Goal: Information Seeking & Learning: Learn about a topic

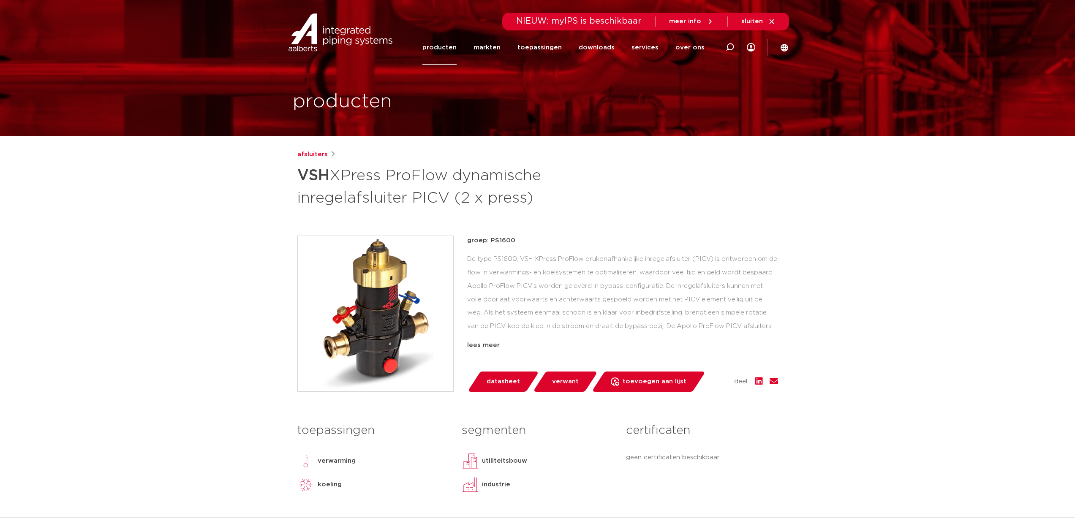
click at [439, 41] on link "producten" at bounding box center [439, 47] width 34 height 34
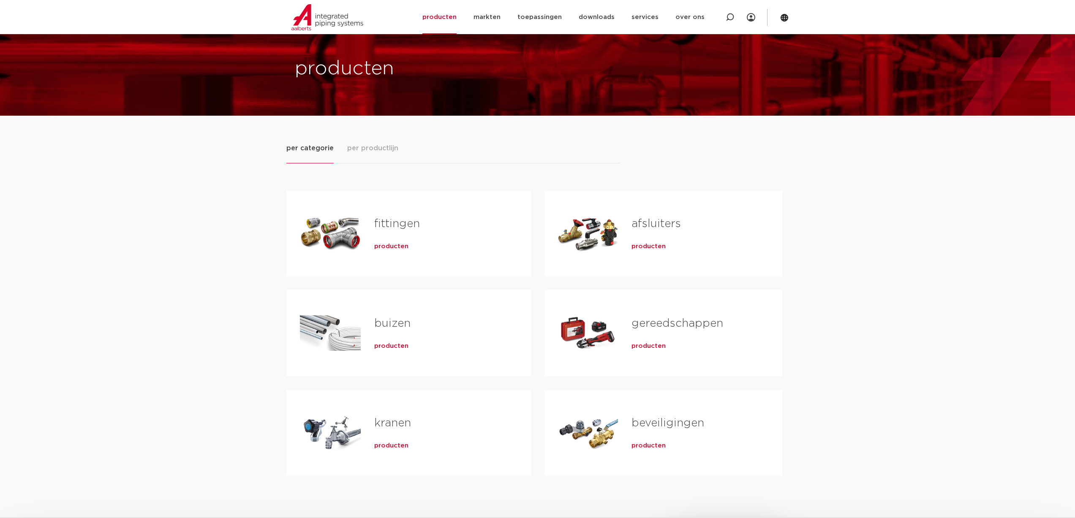
scroll to position [42, 0]
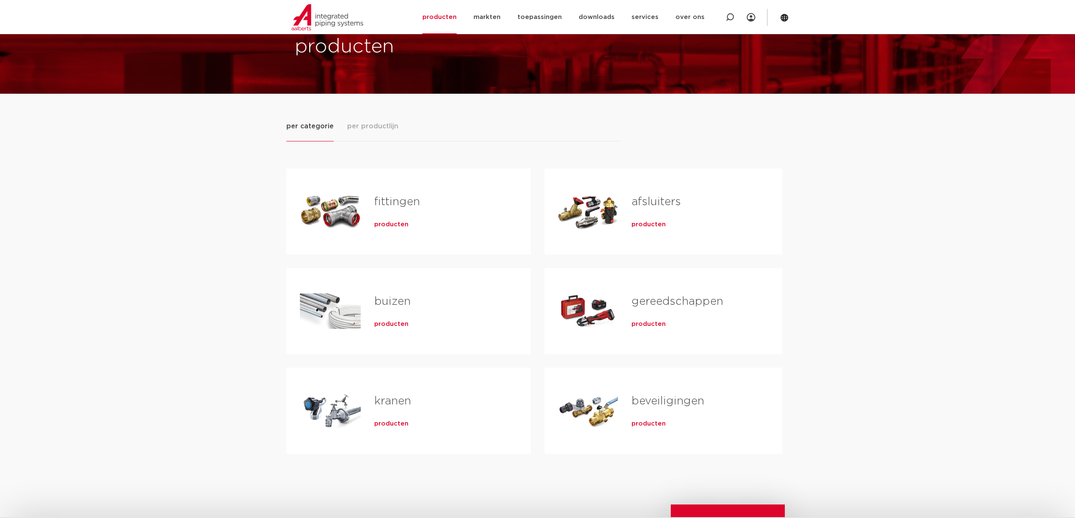
click at [631, 211] on div "afsluiters producten" at bounding box center [693, 211] width 150 height 59
click at [639, 204] on link "afsluiters" at bounding box center [656, 201] width 49 height 11
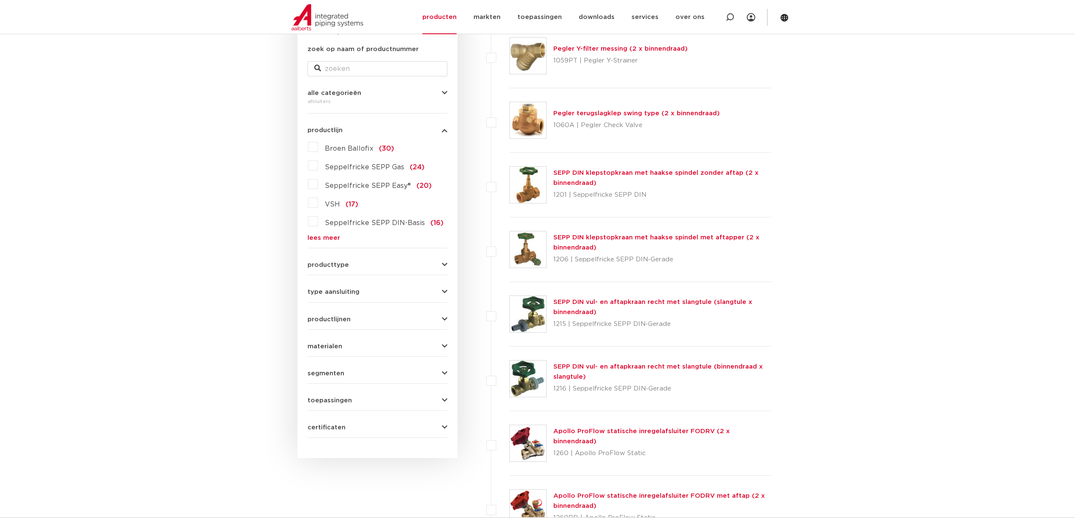
scroll to position [217, 0]
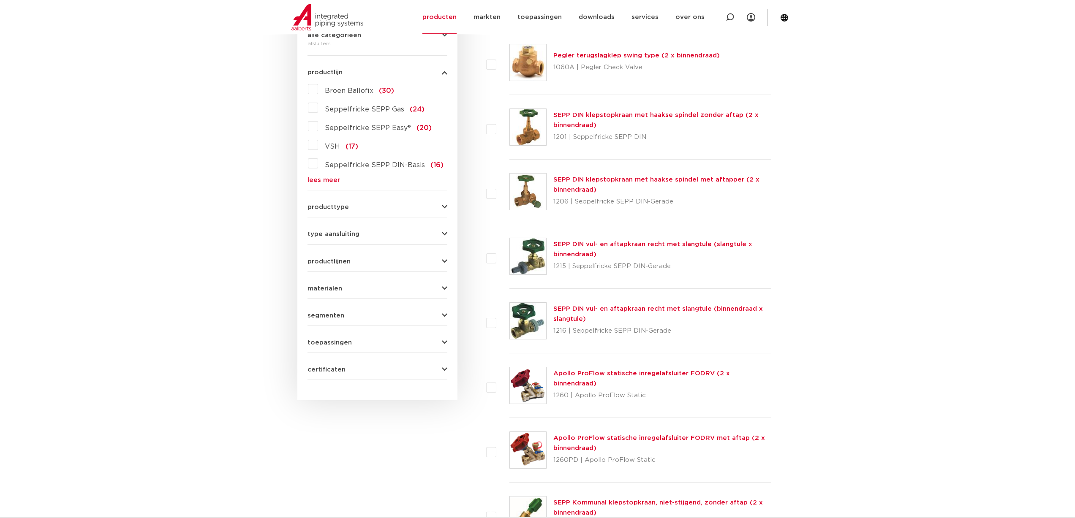
click at [410, 294] on form "zoek op naam of productnummer alle categorieën afsluiters fittingen afsluiters …" at bounding box center [378, 183] width 140 height 394
click at [442, 290] on icon "button" at bounding box center [444, 289] width 5 height 6
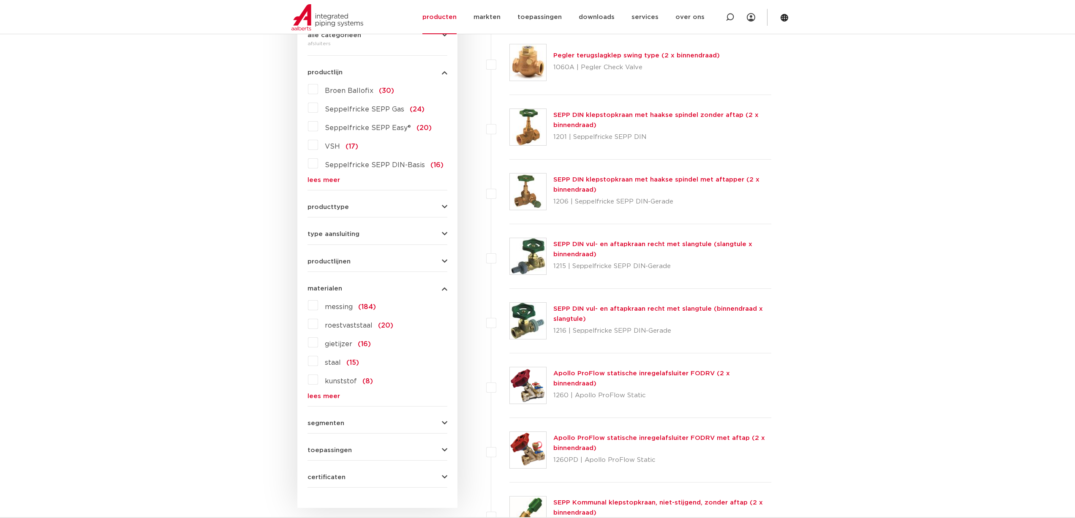
click at [307, 395] on div "wis alles filter producten zoek op naam of productnummer alle categorieën afslu…" at bounding box center [377, 227] width 160 height 562
click at [310, 396] on link "lees meer" at bounding box center [378, 396] width 140 height 6
click at [318, 324] on label "roestvaststaal (20)" at bounding box center [355, 324] width 75 height 14
click at [0, 0] on input "roestvaststaal (20)" at bounding box center [0, 0] width 0 height 0
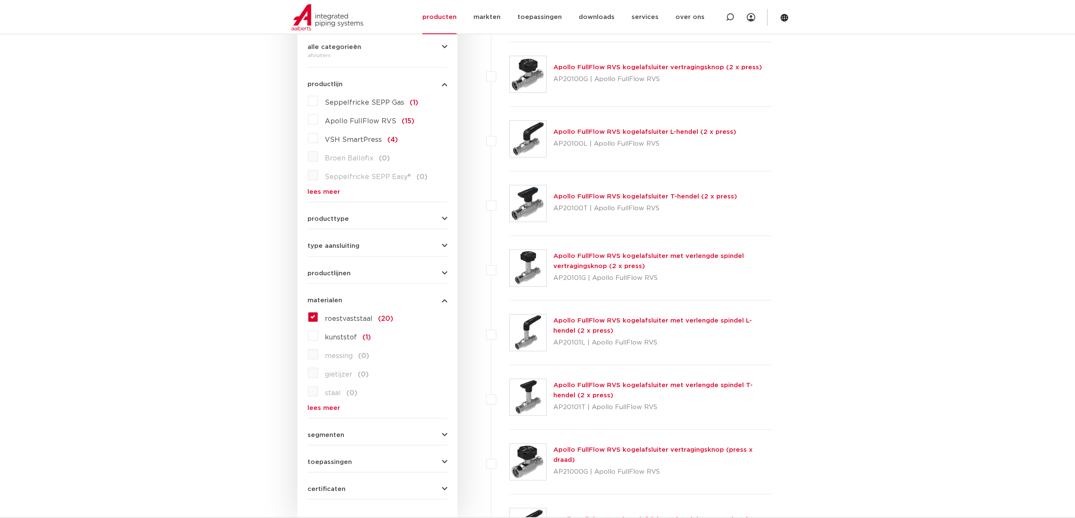
scroll to position [211, 0]
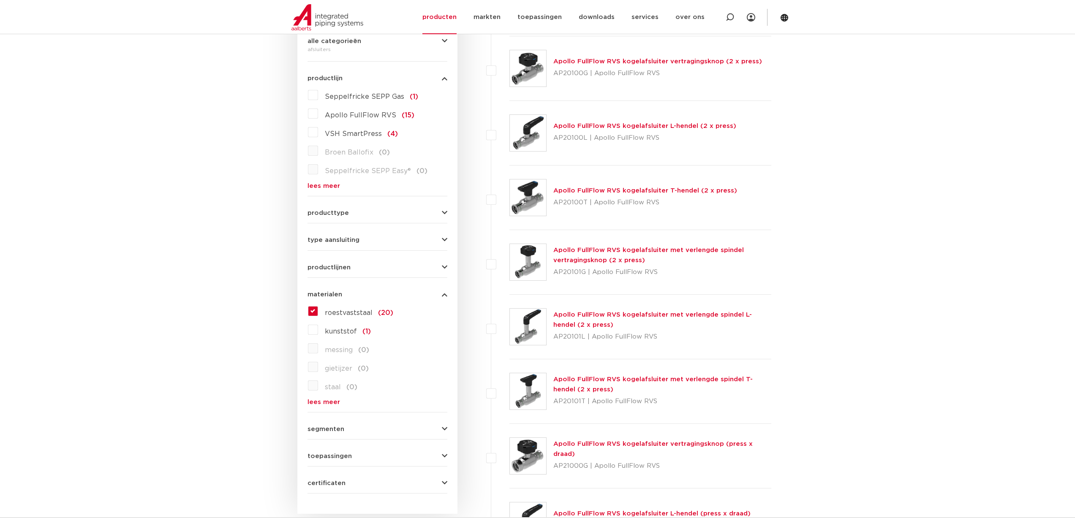
click at [367, 208] on div "producttype kogelafsluiter (19) accessoires (afsluiters) (1) klepstopkranen (0)…" at bounding box center [378, 209] width 140 height 13
click at [363, 215] on button "producttype" at bounding box center [378, 213] width 140 height 6
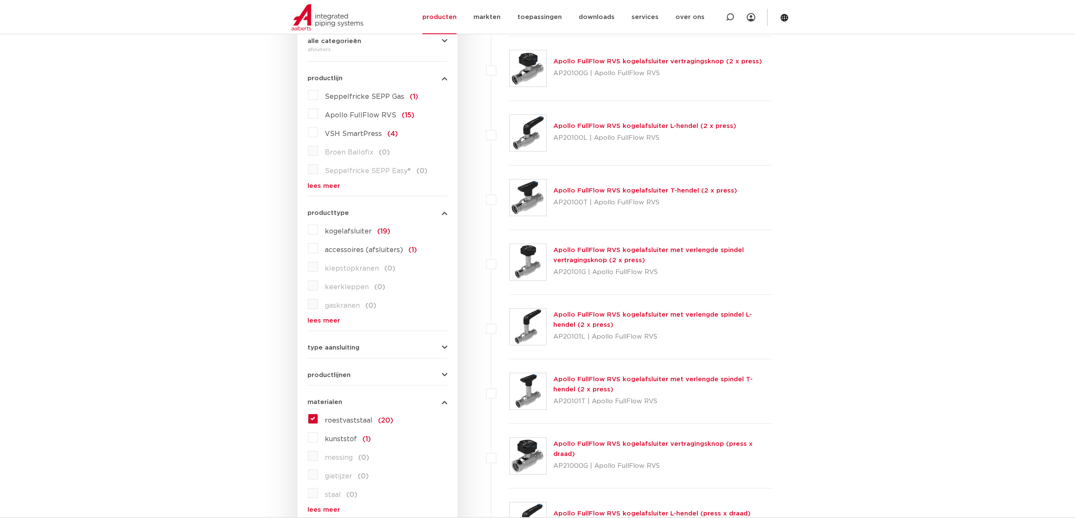
click at [322, 320] on link "lees meer" at bounding box center [378, 321] width 140 height 6
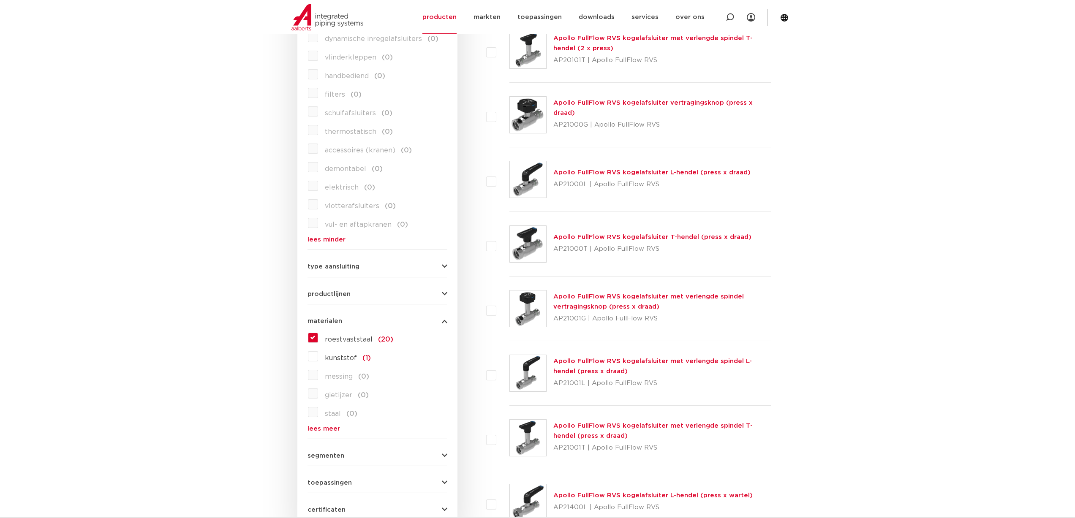
scroll to position [634, 0]
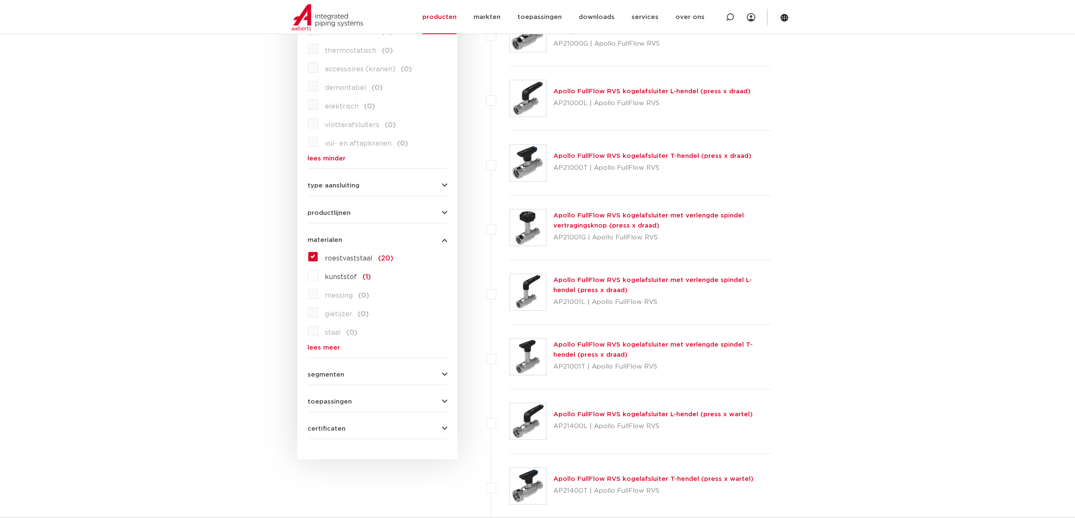
click at [327, 378] on form "zoek op naam of productnummer alle categorieën afsluiters [GEOGRAPHIC_DATA] afs…" at bounding box center [378, 4] width 140 height 869
click at [328, 378] on span "segmenten" at bounding box center [326, 375] width 37 height 6
click at [318, 253] on label "roestvaststaal (20)" at bounding box center [355, 257] width 75 height 14
click at [0, 0] on input "roestvaststaal (20)" at bounding box center [0, 0] width 0 height 0
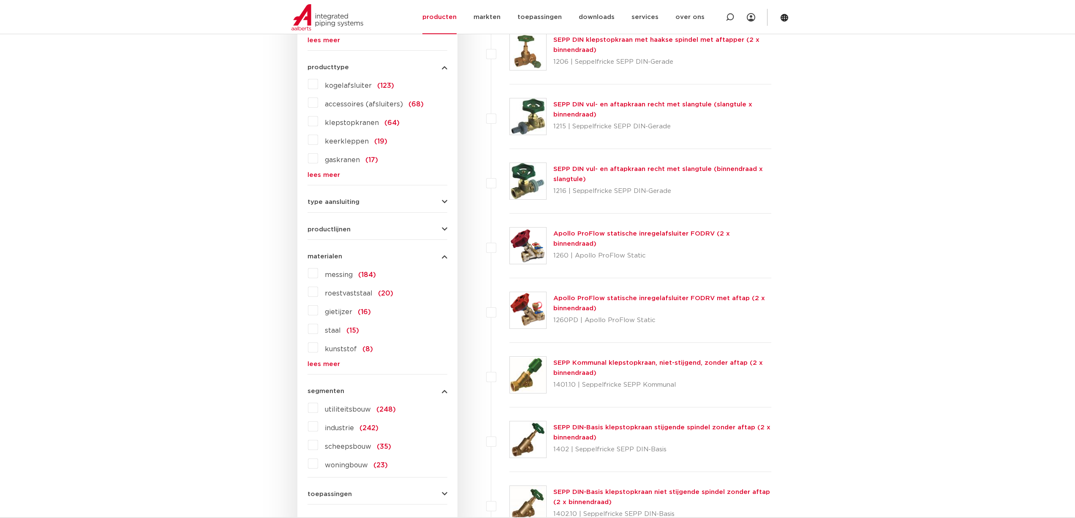
scroll to position [422, 0]
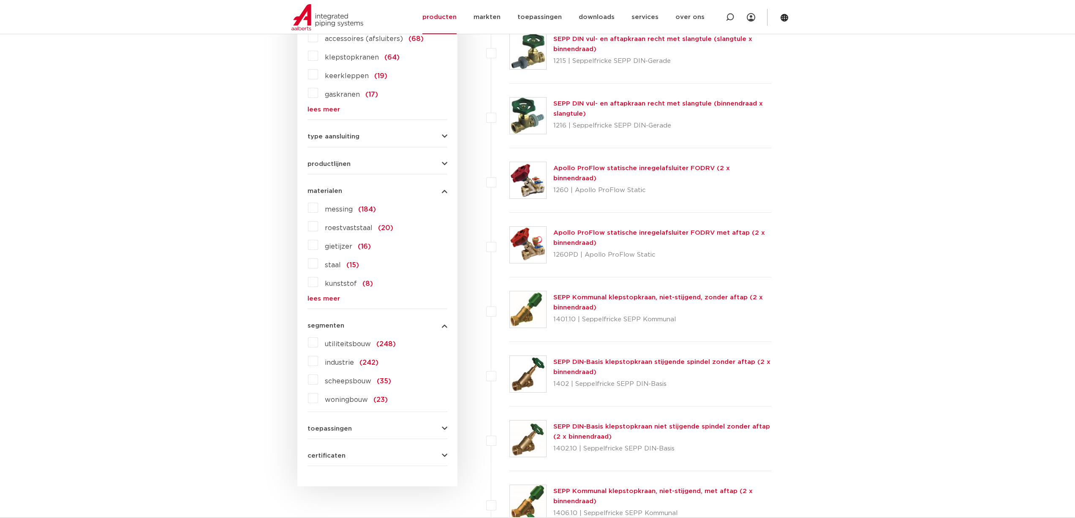
click at [318, 383] on label "scheepsbouw (35)" at bounding box center [354, 380] width 73 height 14
click at [0, 0] on input "scheepsbouw (35)" at bounding box center [0, 0] width 0 height 0
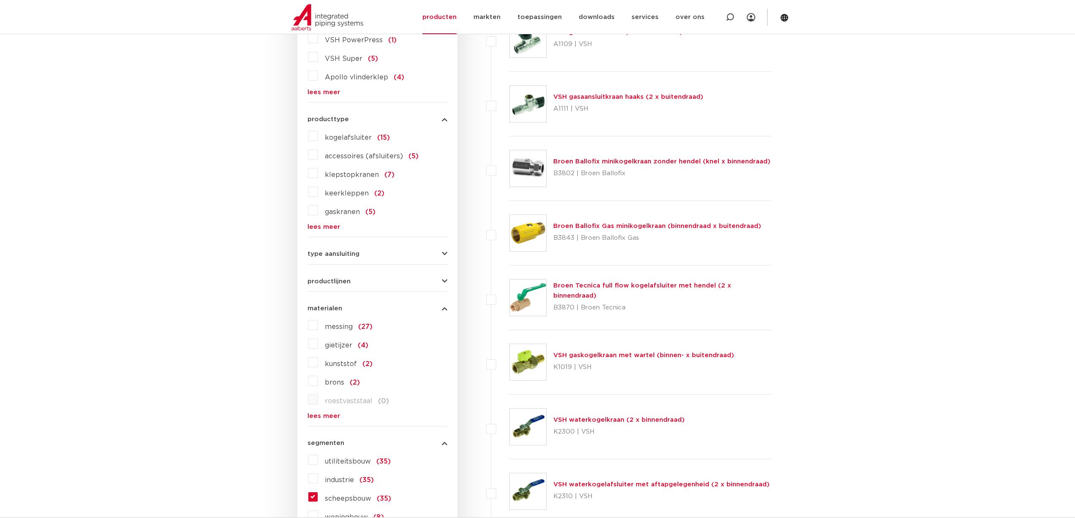
scroll to position [296, 0]
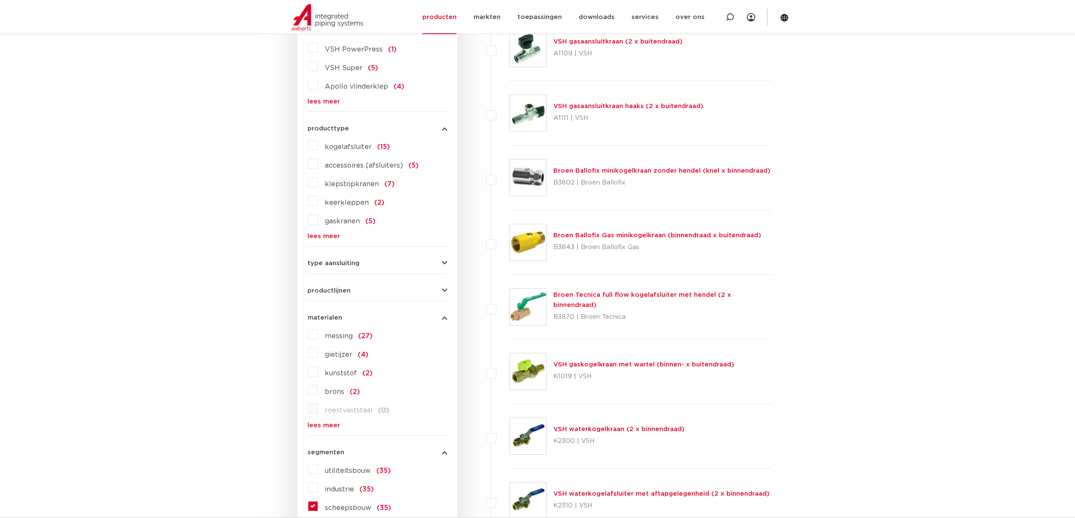
click at [320, 237] on link "lees meer" at bounding box center [378, 236] width 140 height 6
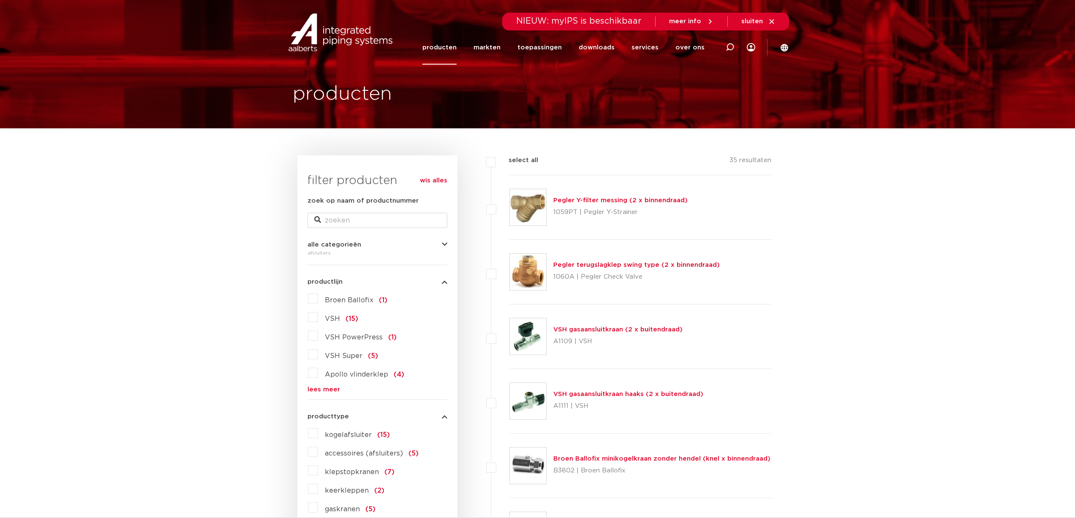
scroll to position [0, 0]
